Goal: Task Accomplishment & Management: Use online tool/utility

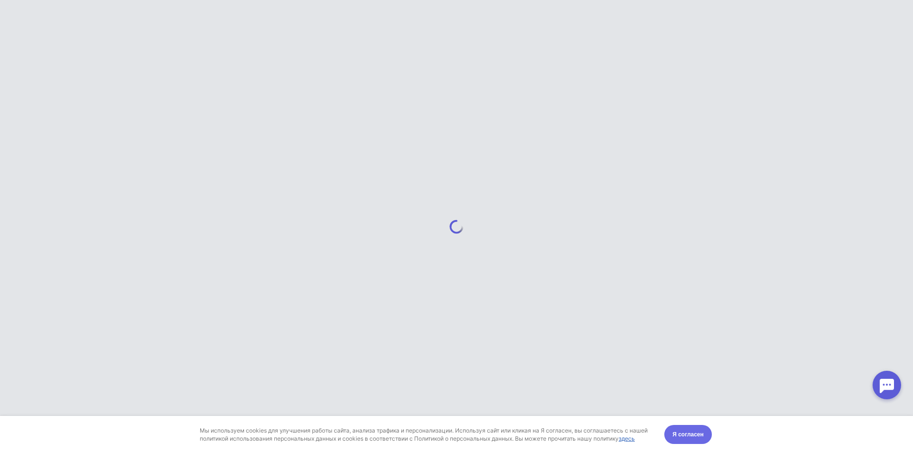
click at [691, 430] on span "Я согласен" at bounding box center [688, 435] width 31 height 10
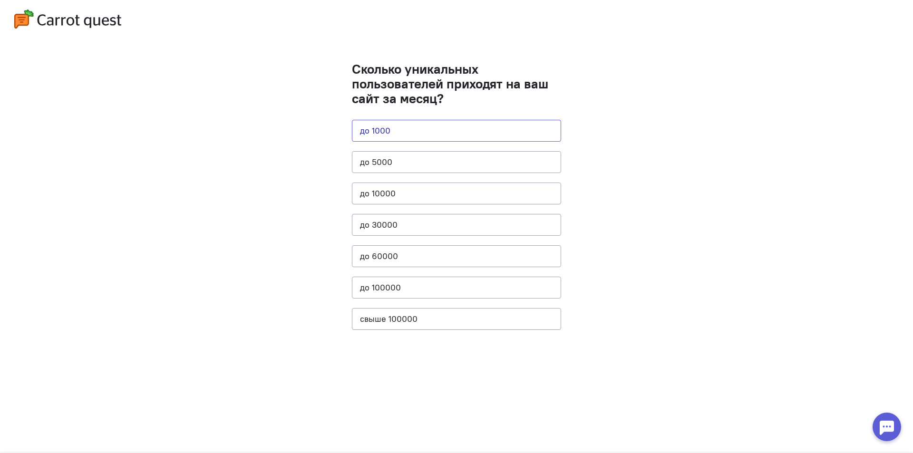
click at [404, 125] on button "до 1000" at bounding box center [456, 131] width 209 height 22
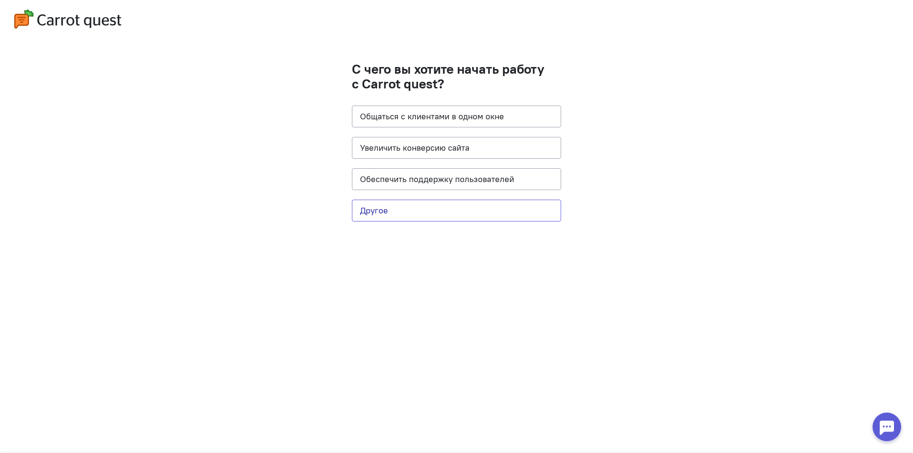
click at [439, 217] on button "Другое" at bounding box center [456, 211] width 209 height 22
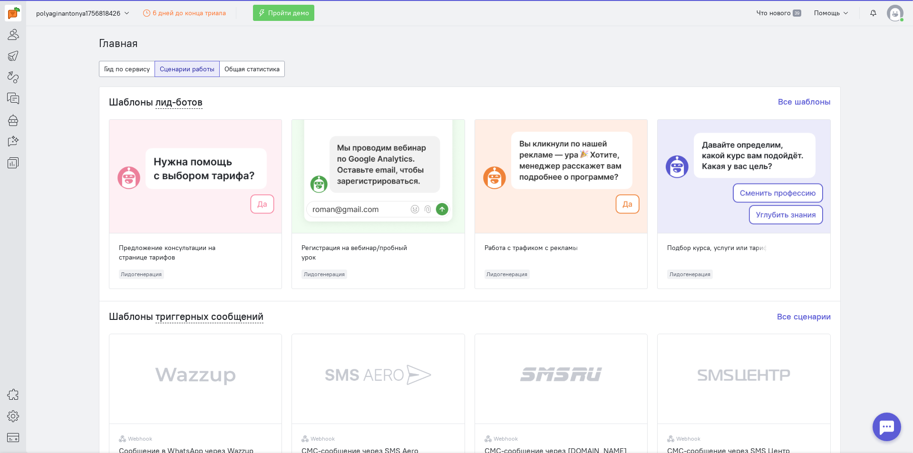
click at [370, 214] on div at bounding box center [378, 177] width 173 height 114
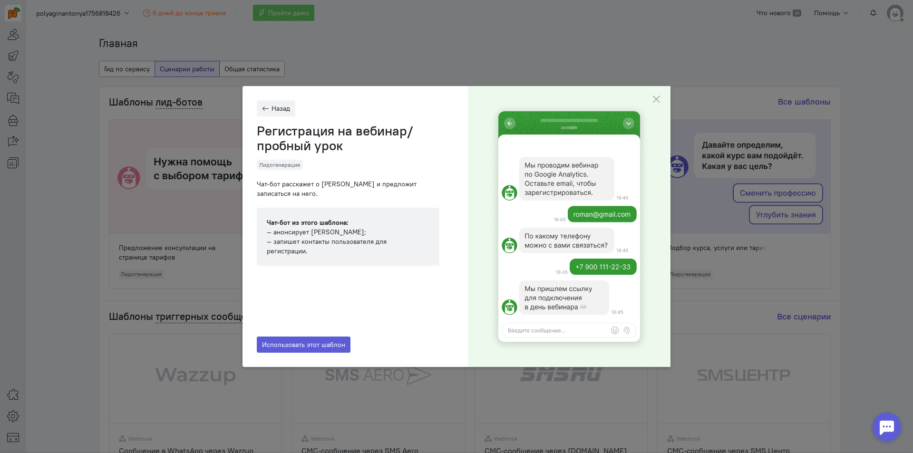
click at [665, 104] on cq-close-active-modal-feature at bounding box center [656, 99] width 29 height 27
click at [652, 99] on cq-close-active-modal-feature at bounding box center [656, 99] width 29 height 27
click at [656, 93] on cq-close-active-modal-feature at bounding box center [656, 99] width 29 height 27
click at [656, 103] on icon "button" at bounding box center [657, 100] width 10 height 10
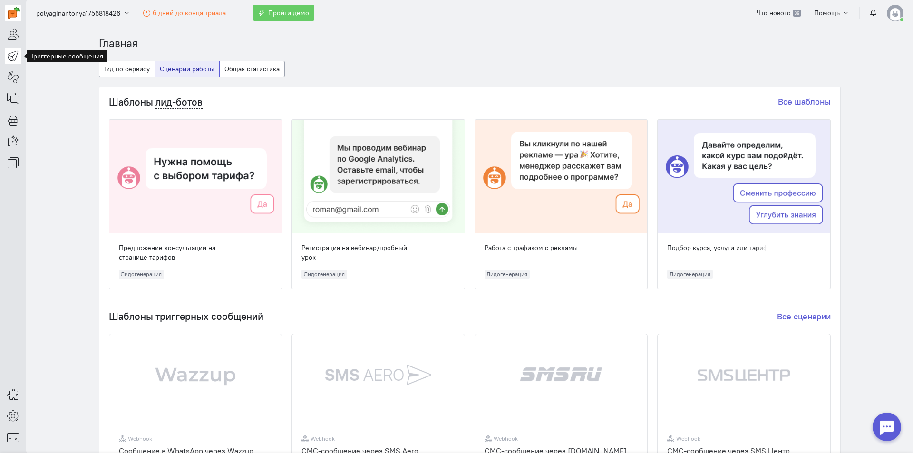
click at [10, 54] on icon at bounding box center [13, 55] width 12 height 11
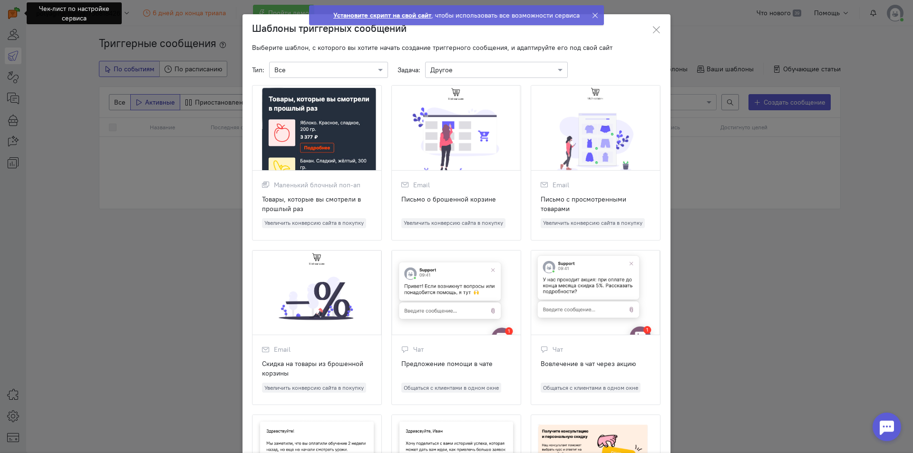
click at [809, 259] on ngb-modal-window "Шаблоны триггерных сообщений Выберите шаблон, с которого вы хотите начать созда…" at bounding box center [456, 226] width 913 height 453
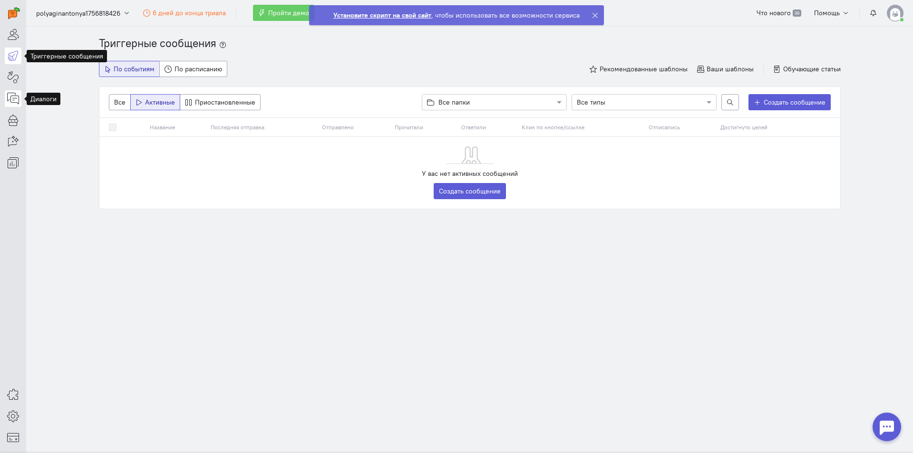
click at [18, 97] on icon at bounding box center [13, 98] width 12 height 11
